Goal: Find specific page/section: Find specific page/section

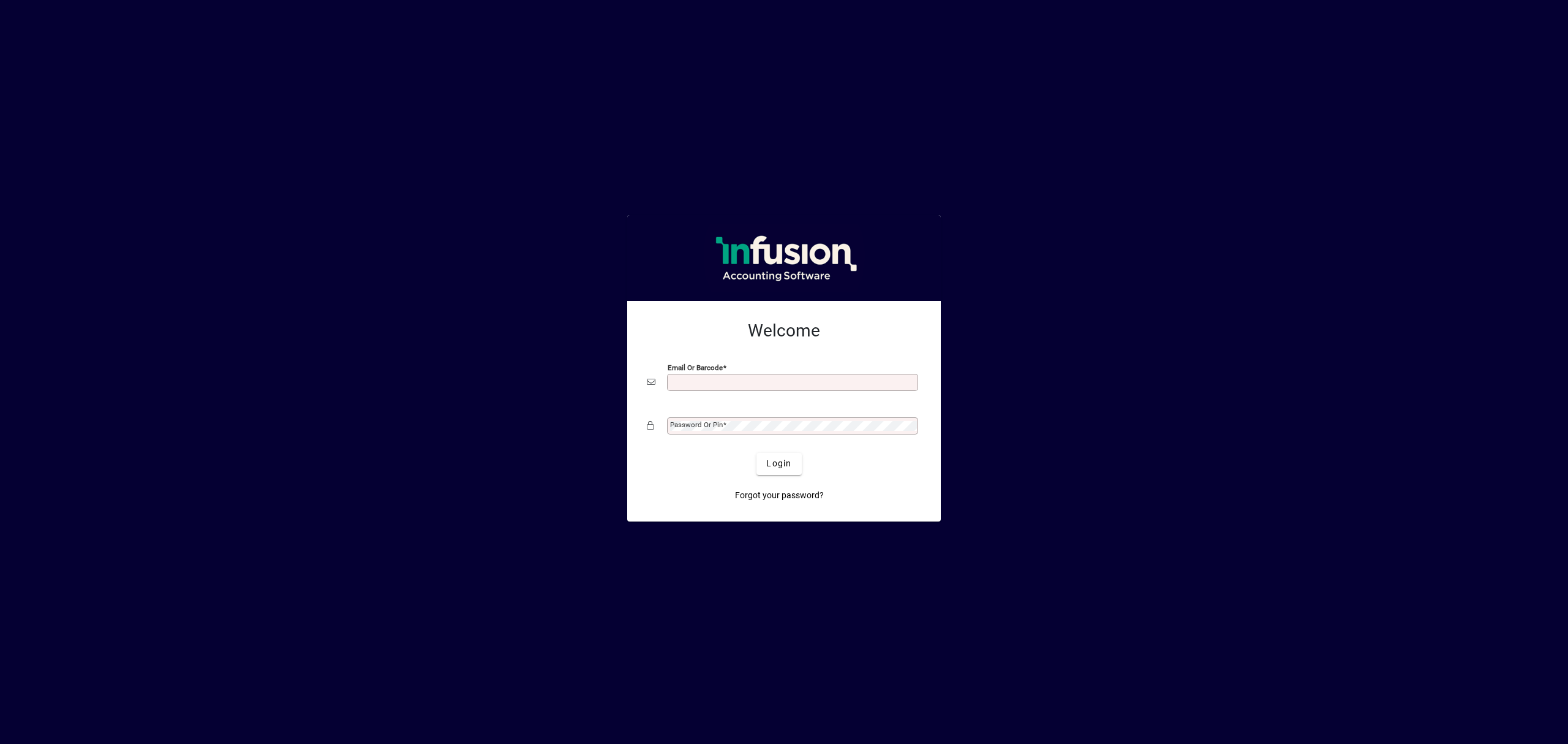
drag, startPoint x: 0, startPoint y: 0, endPoint x: 729, endPoint y: 385, distance: 824.4
click at [729, 385] on input "Email or Barcode" at bounding box center [793, 382] width 247 height 10
type input "**********"
click at [756, 453] on button "Login" at bounding box center [778, 464] width 44 height 22
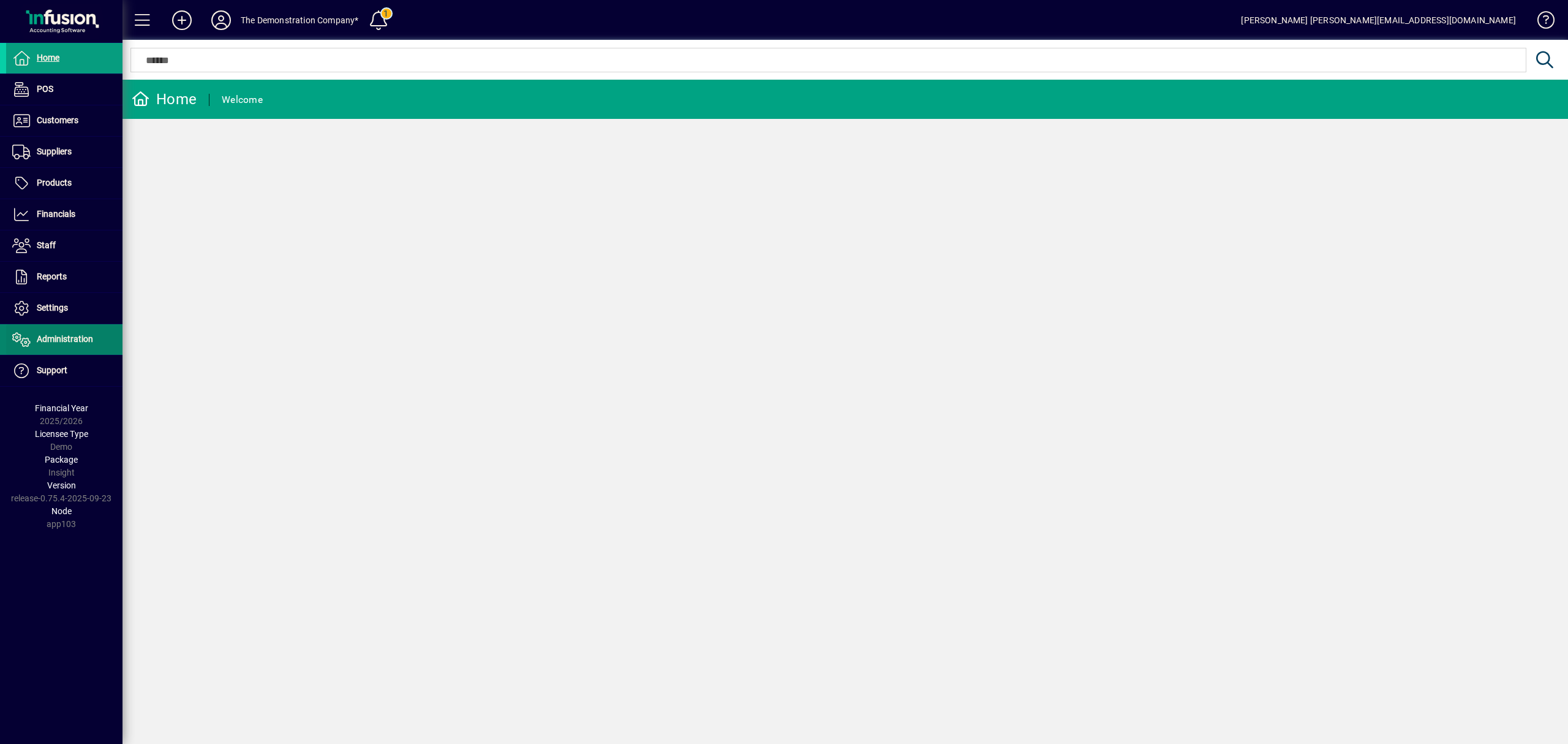
click at [71, 339] on span "Administration" at bounding box center [65, 339] width 56 height 10
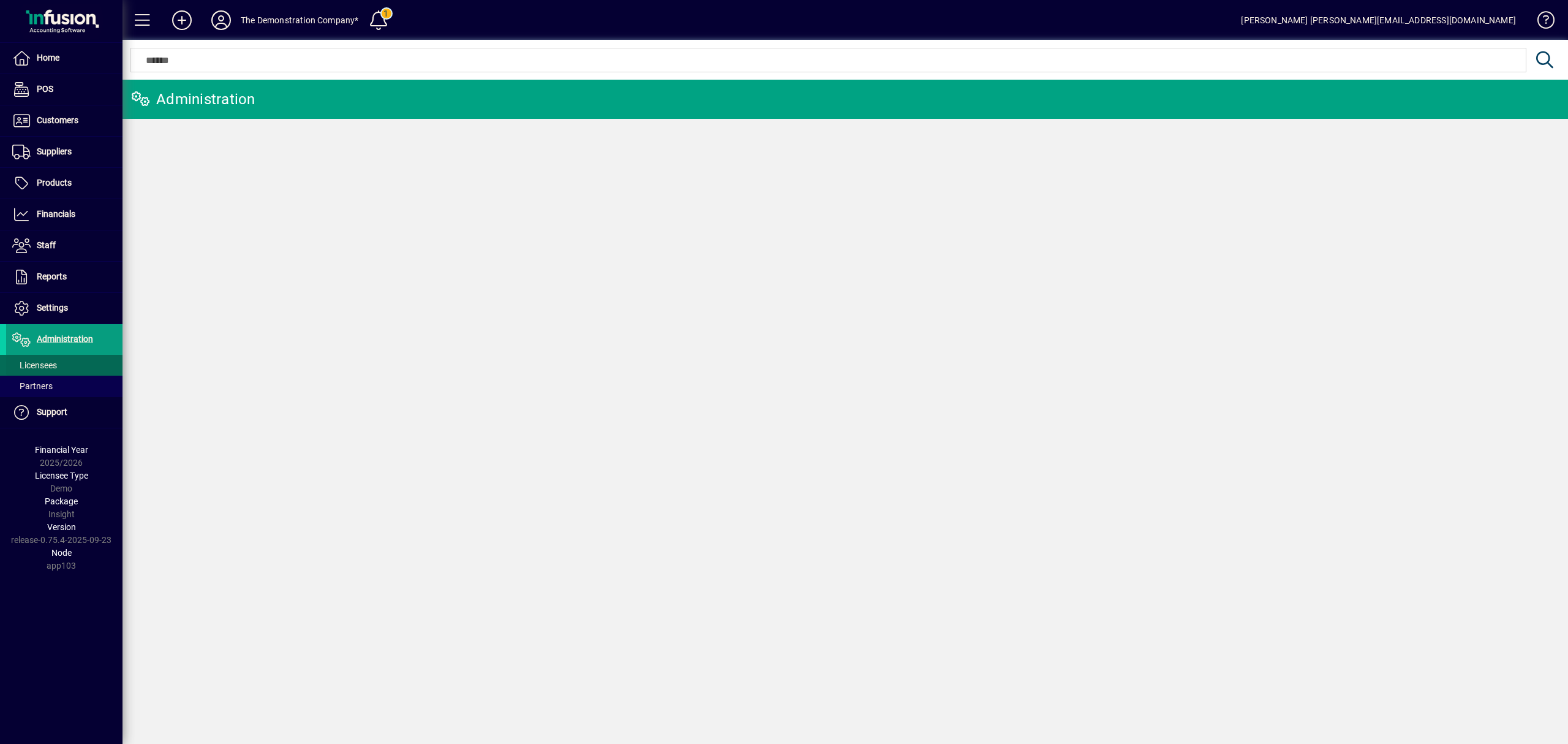
click at [32, 363] on span "Licensees" at bounding box center [35, 365] width 44 height 10
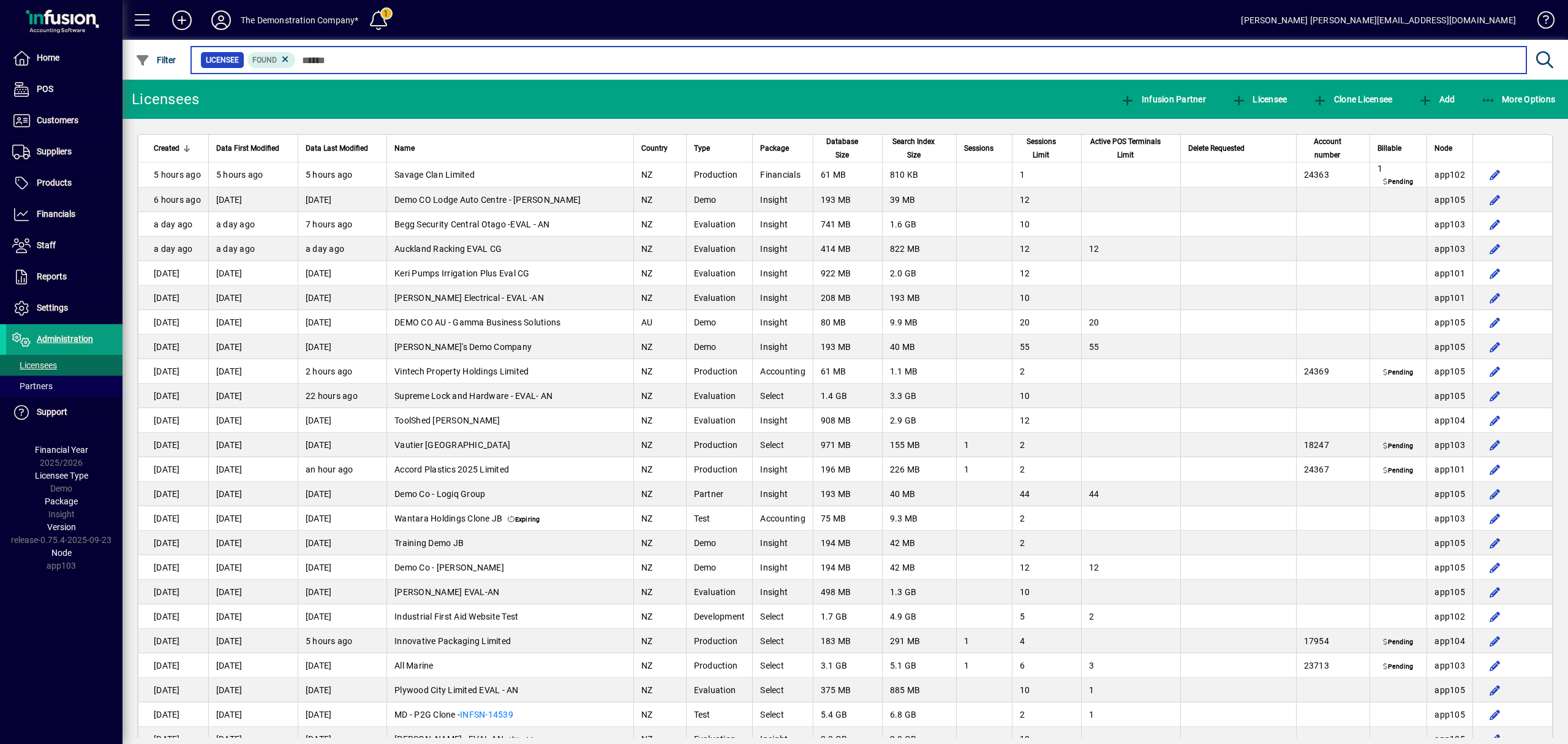
click at [343, 54] on input "text" at bounding box center [906, 60] width 1221 height 17
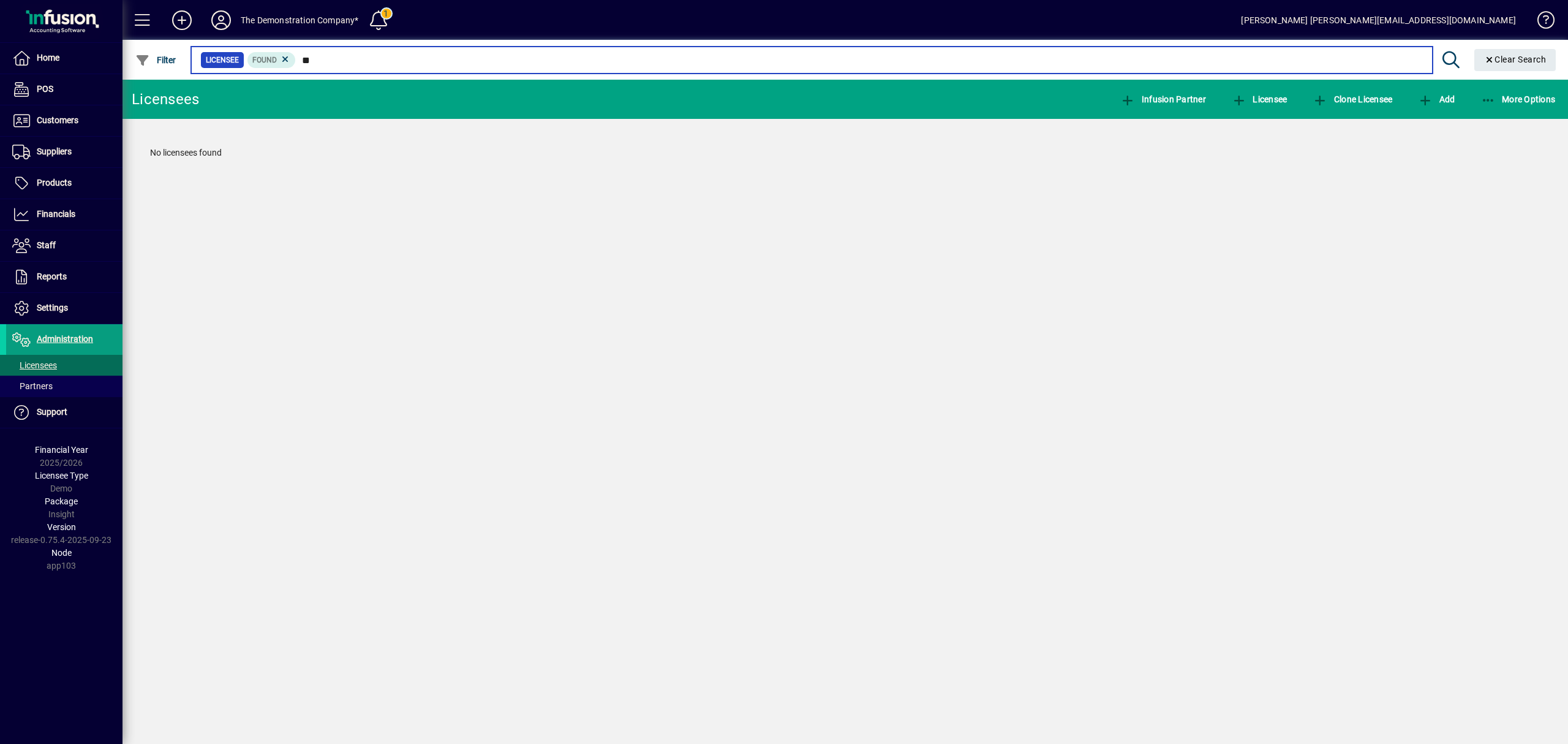
type input "*"
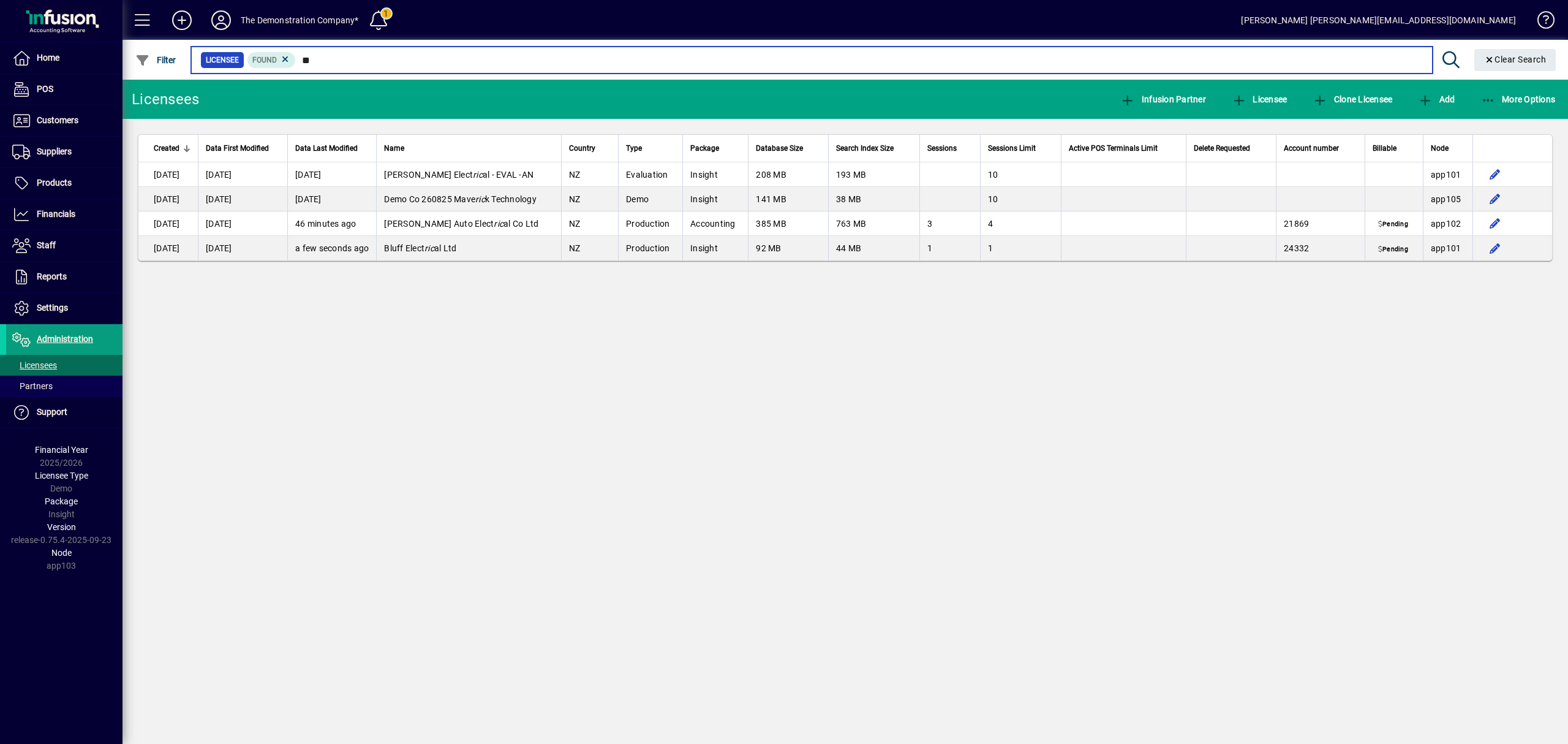
type input "*"
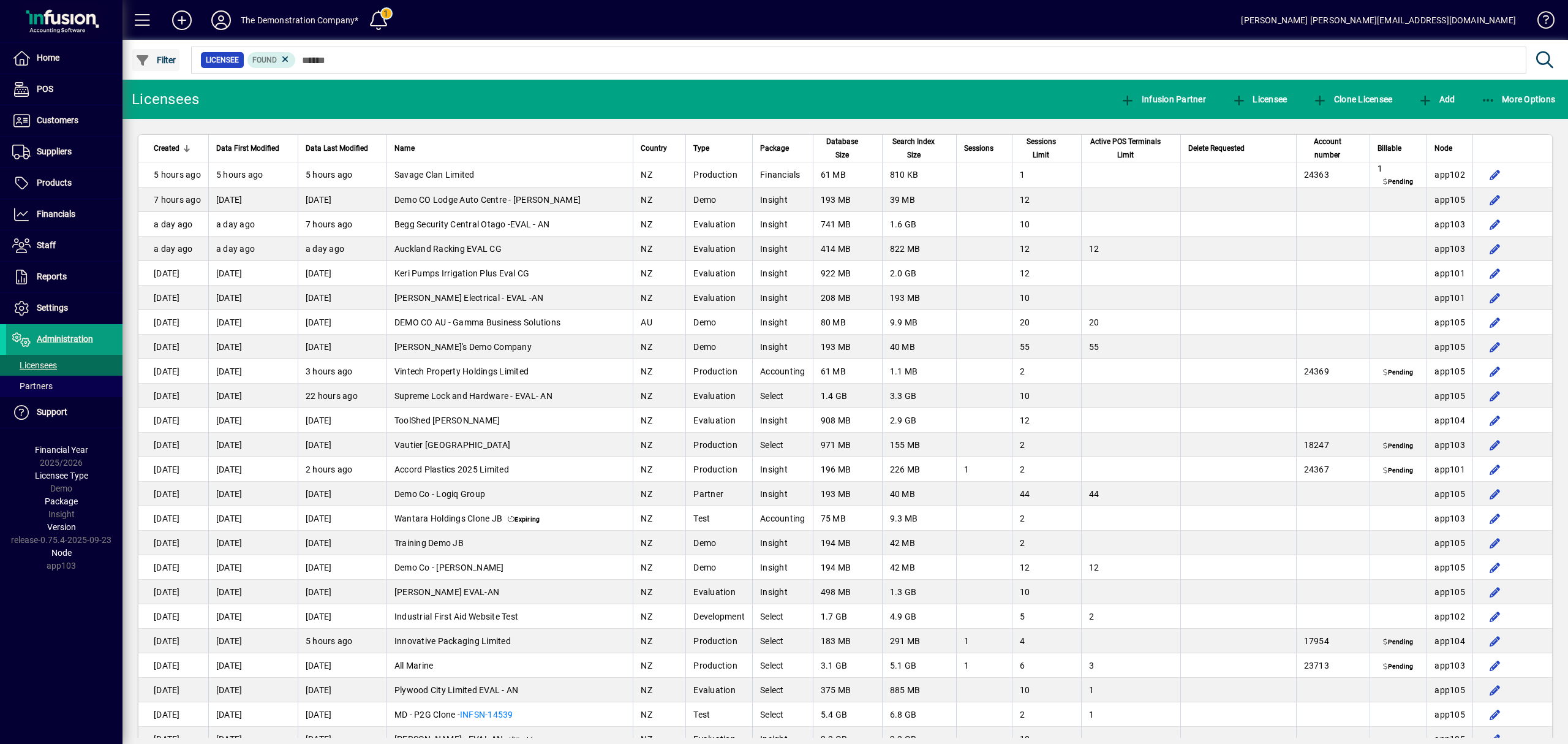
click at [169, 55] on span "Filter" at bounding box center [155, 60] width 41 height 10
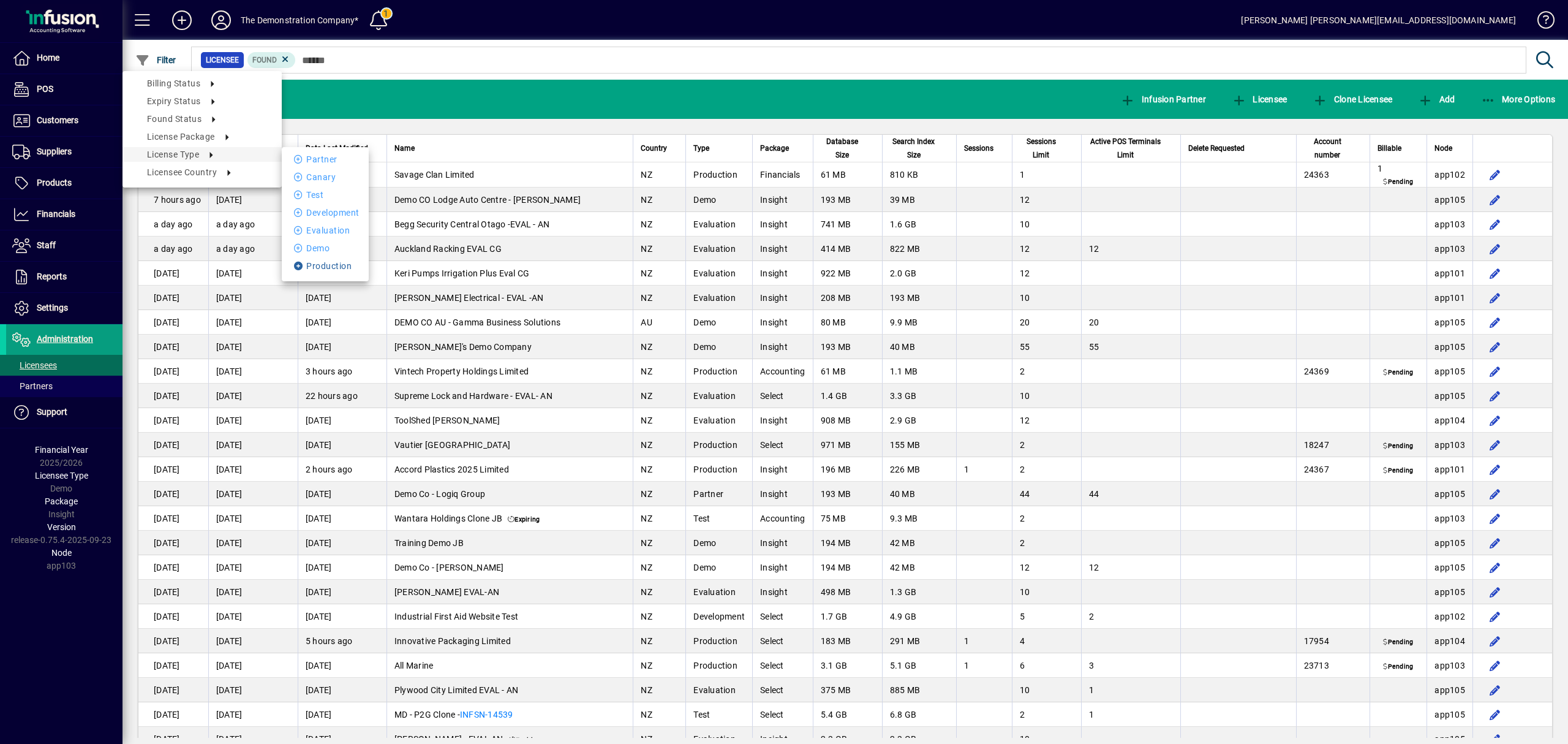
click at [342, 263] on li "Production" at bounding box center [325, 266] width 87 height 15
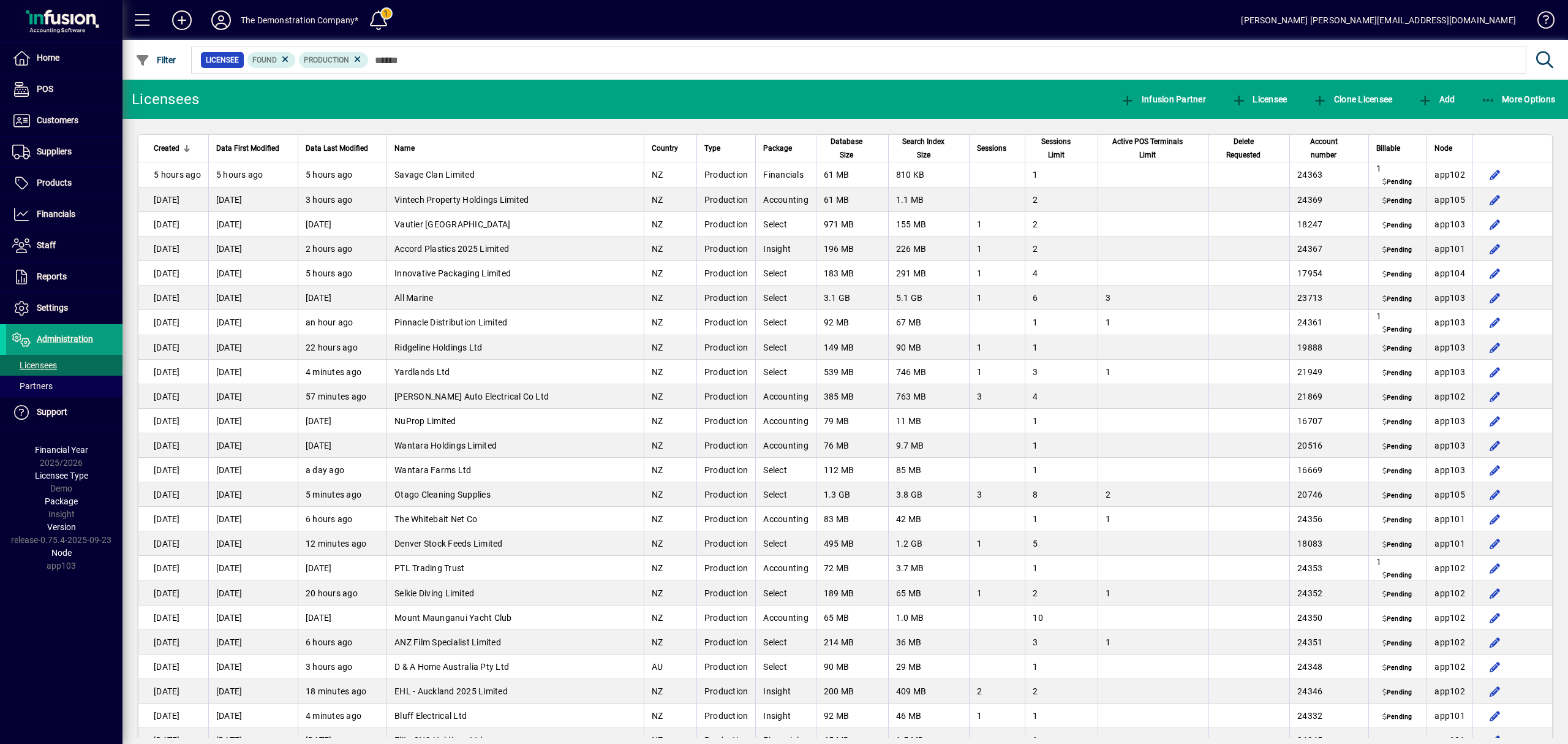
click at [1339, 147] on div "Account number" at bounding box center [1329, 148] width 64 height 27
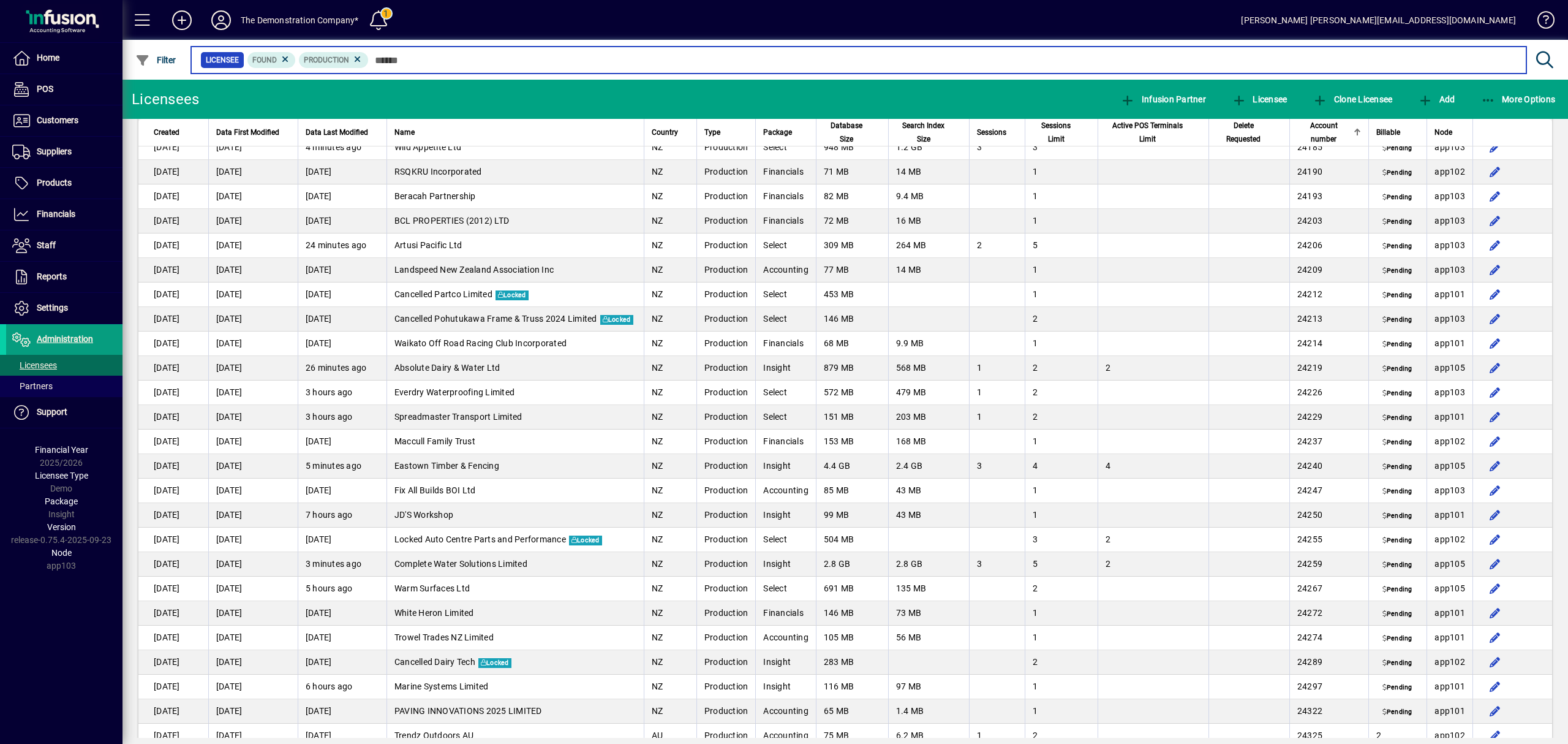
scroll to position [2450, 0]
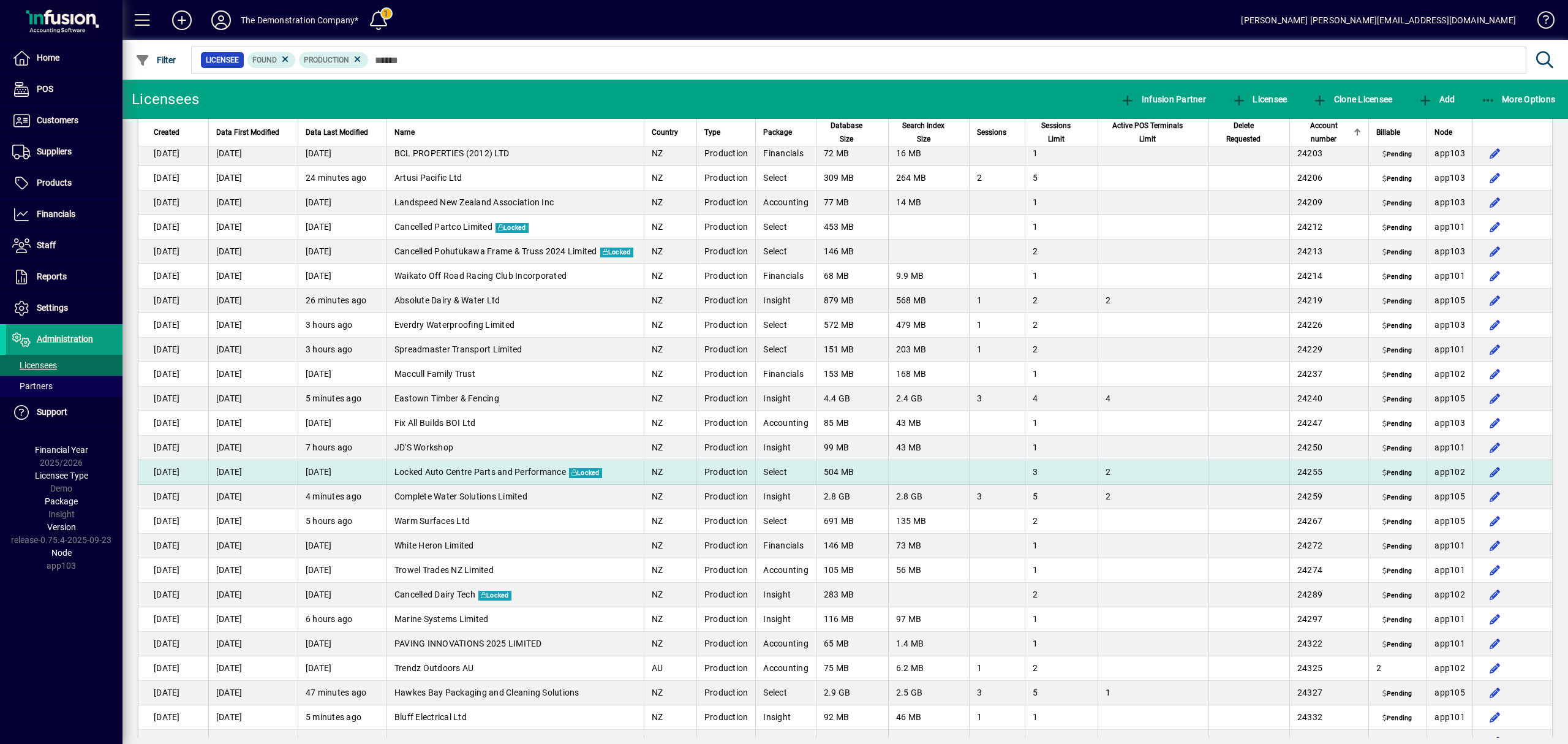
click at [547, 471] on span "Locked Auto Centre Parts and Performance" at bounding box center [481, 472] width 171 height 10
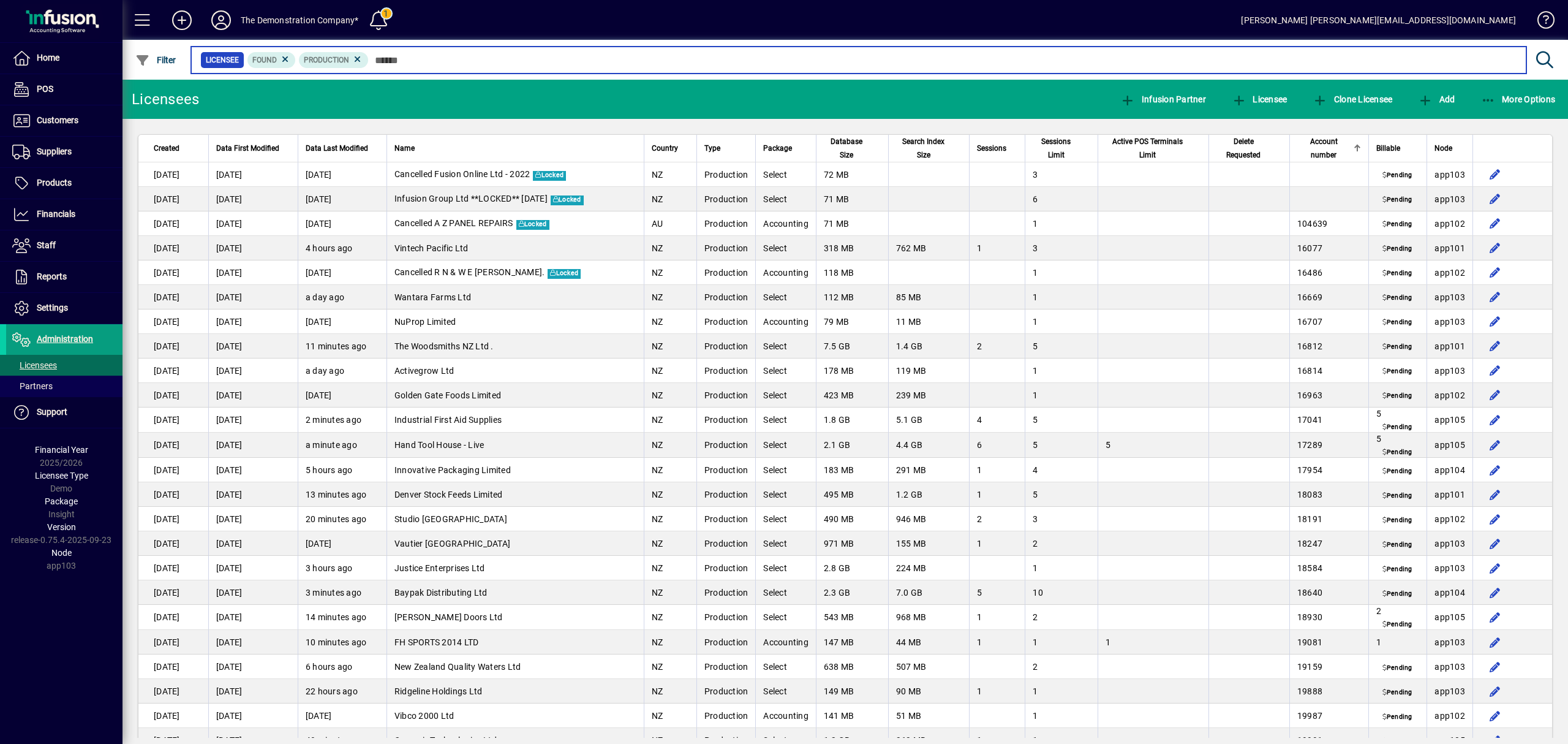
click at [387, 61] on input "text" at bounding box center [943, 60] width 1148 height 17
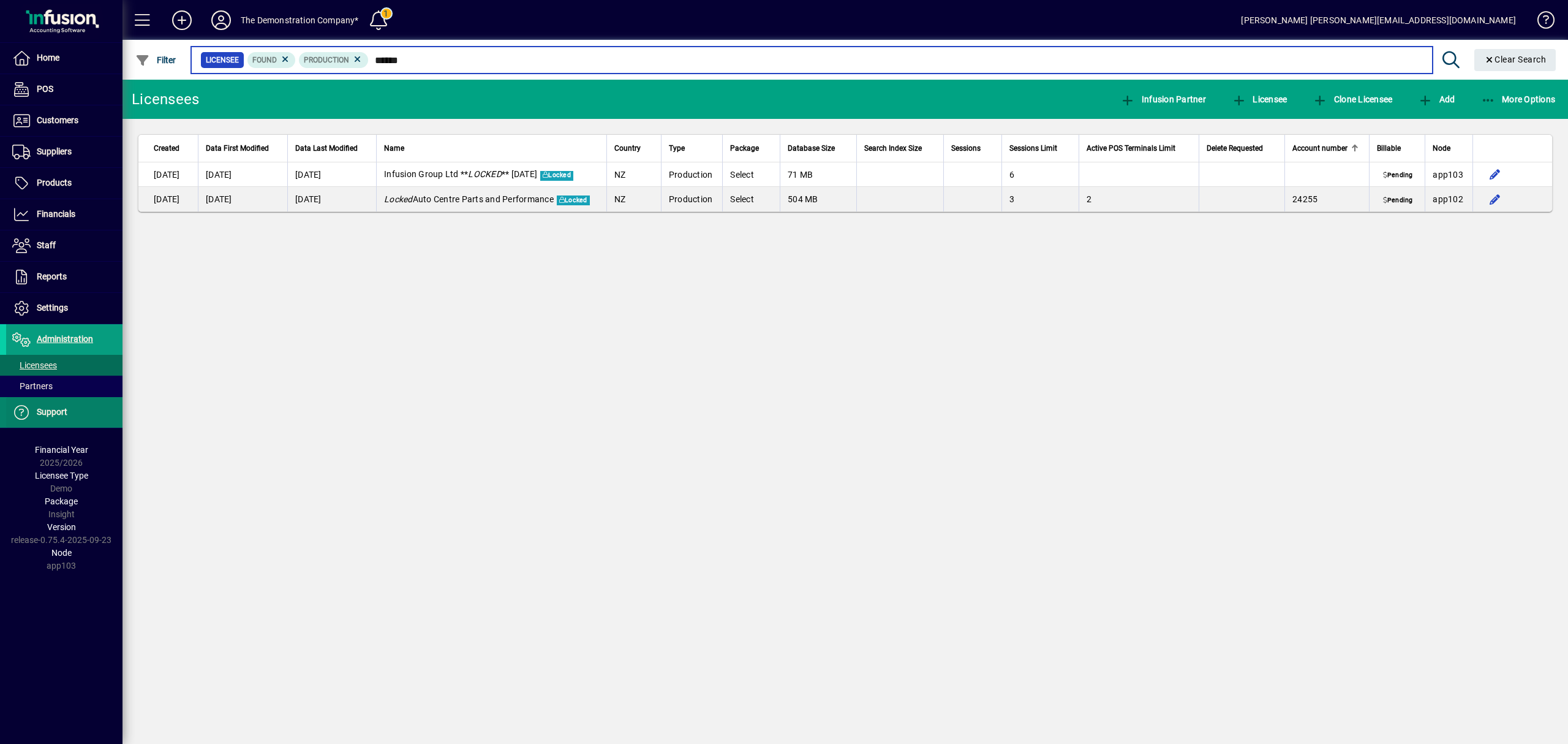
type input "******"
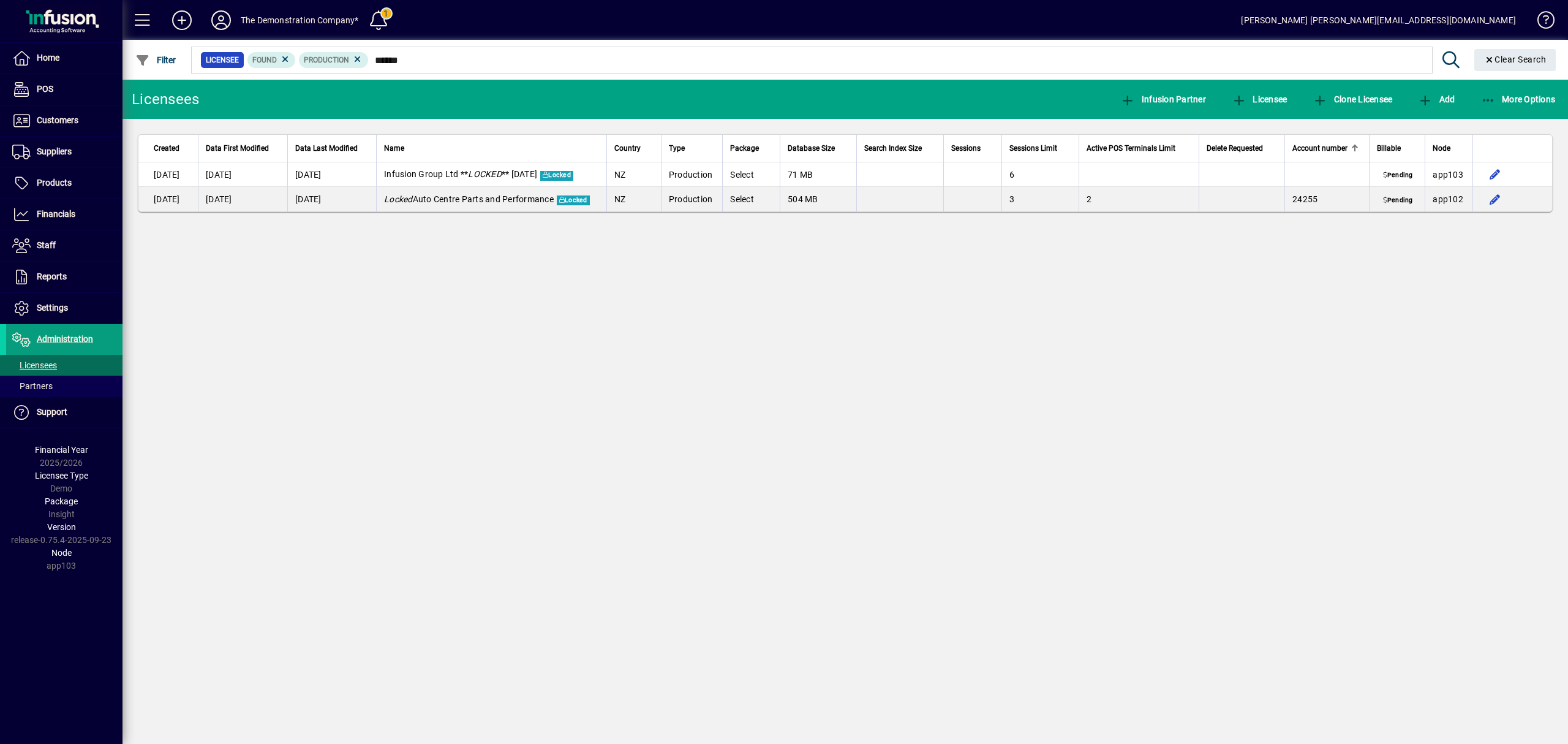
click at [1256, 695] on div "Licensees Infusion Partner Licensee Clone Licensee Add More Options Created Dat…" at bounding box center [846, 411] width 1446 height 664
